Goal: Information Seeking & Learning: Learn about a topic

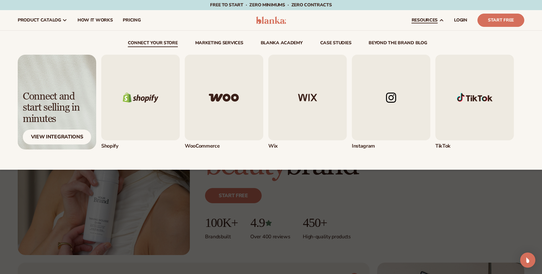
click at [429, 19] on span "resources" at bounding box center [425, 20] width 26 height 5
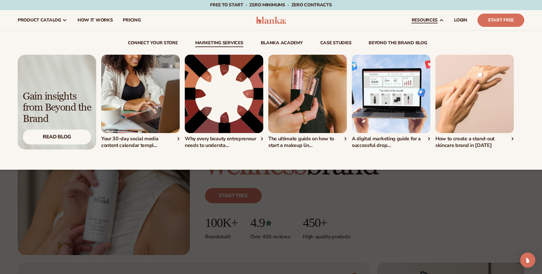
click at [216, 45] on link "Marketing services" at bounding box center [219, 44] width 48 height 6
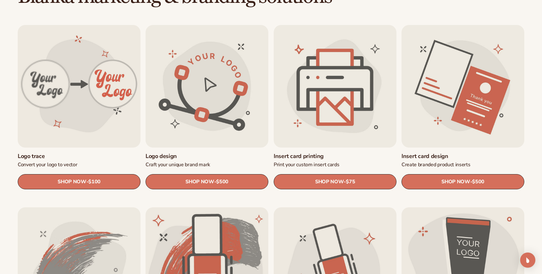
scroll to position [656, 0]
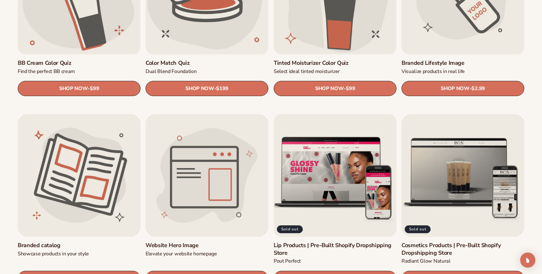
click at [307, 242] on link "Lip Products | Pre-Built Shopify Dropshipping Store" at bounding box center [335, 249] width 123 height 15
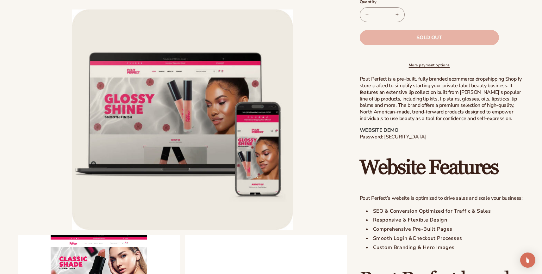
scroll to position [240, 0]
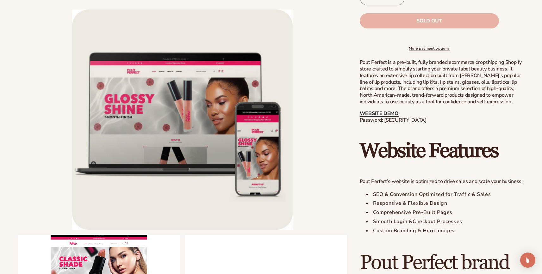
click at [377, 117] on link "WEBSITE DEMO" at bounding box center [379, 113] width 39 height 7
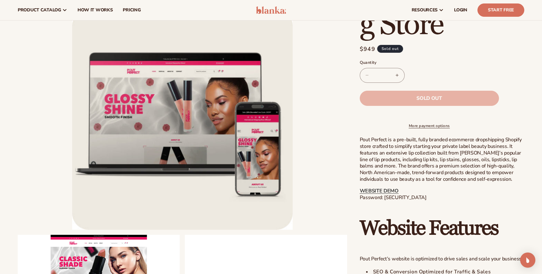
scroll to position [151, 0]
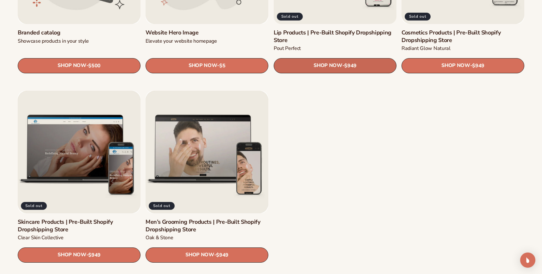
scroll to position [909, 0]
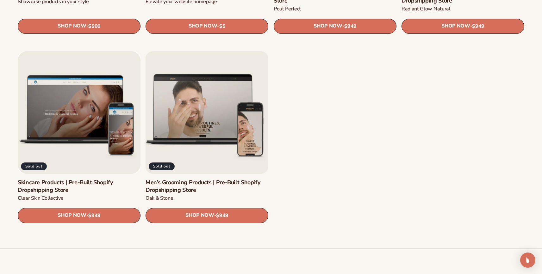
click at [204, 179] on link "Men’s Grooming Products | Pre-Built Shopify Dropshipping Store" at bounding box center [207, 186] width 123 height 15
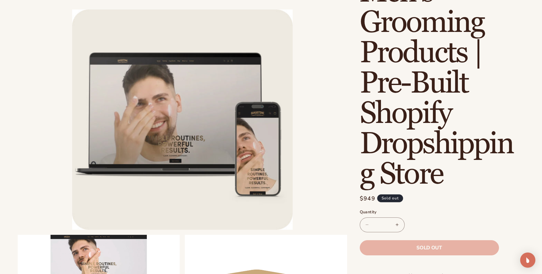
scroll to position [236, 0]
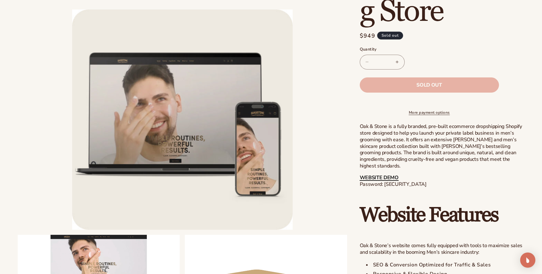
click at [383, 177] on link "WEBSITE DEMO" at bounding box center [379, 177] width 39 height 7
